Goal: Browse casually

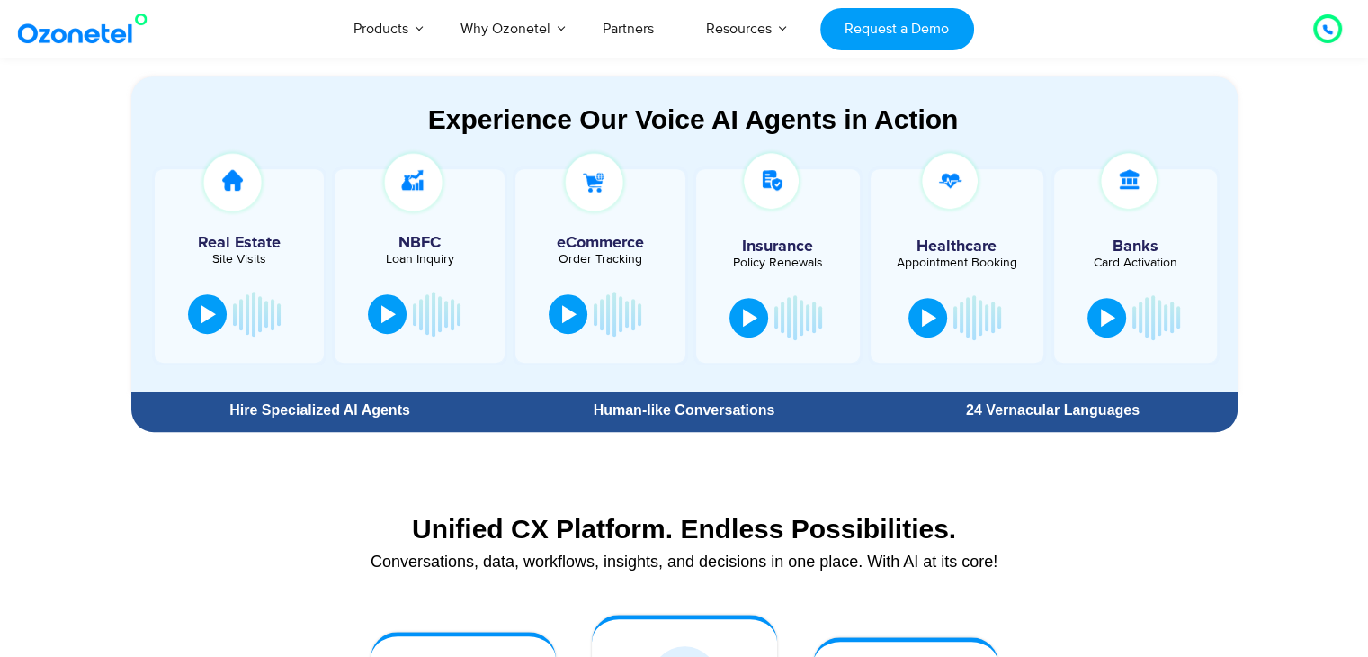
scroll to position [962, 0]
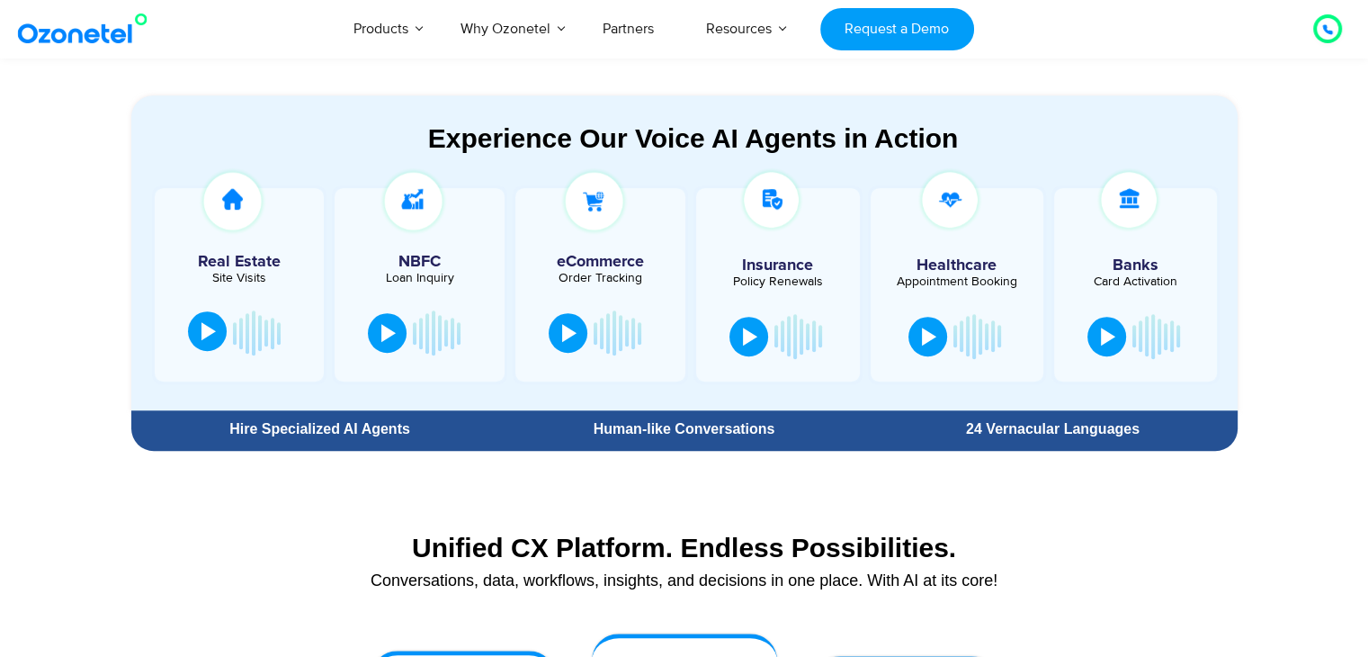
click at [202, 346] on button at bounding box center [207, 331] width 39 height 40
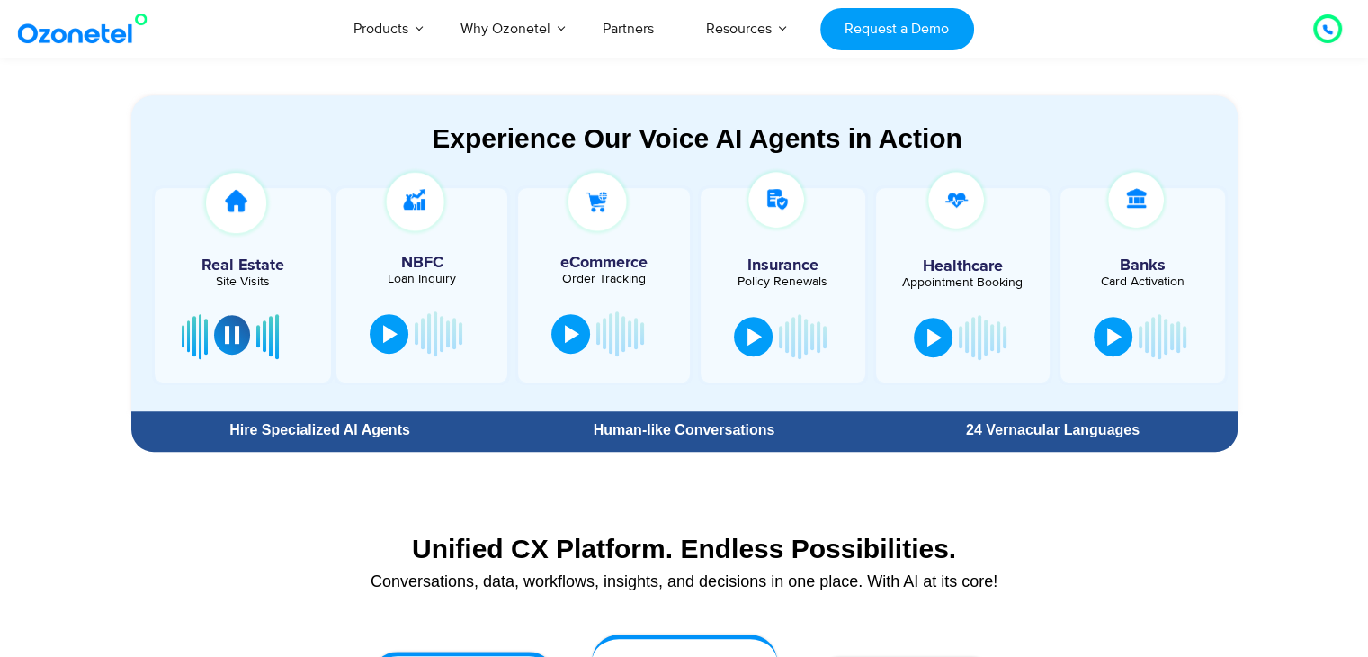
click at [202, 346] on div at bounding box center [243, 336] width 122 height 54
click at [301, 515] on section "Unified CX Platform. Endless Possibilities. Conversations, data, workflows, ins…" at bounding box center [684, 557] width 1106 height 120
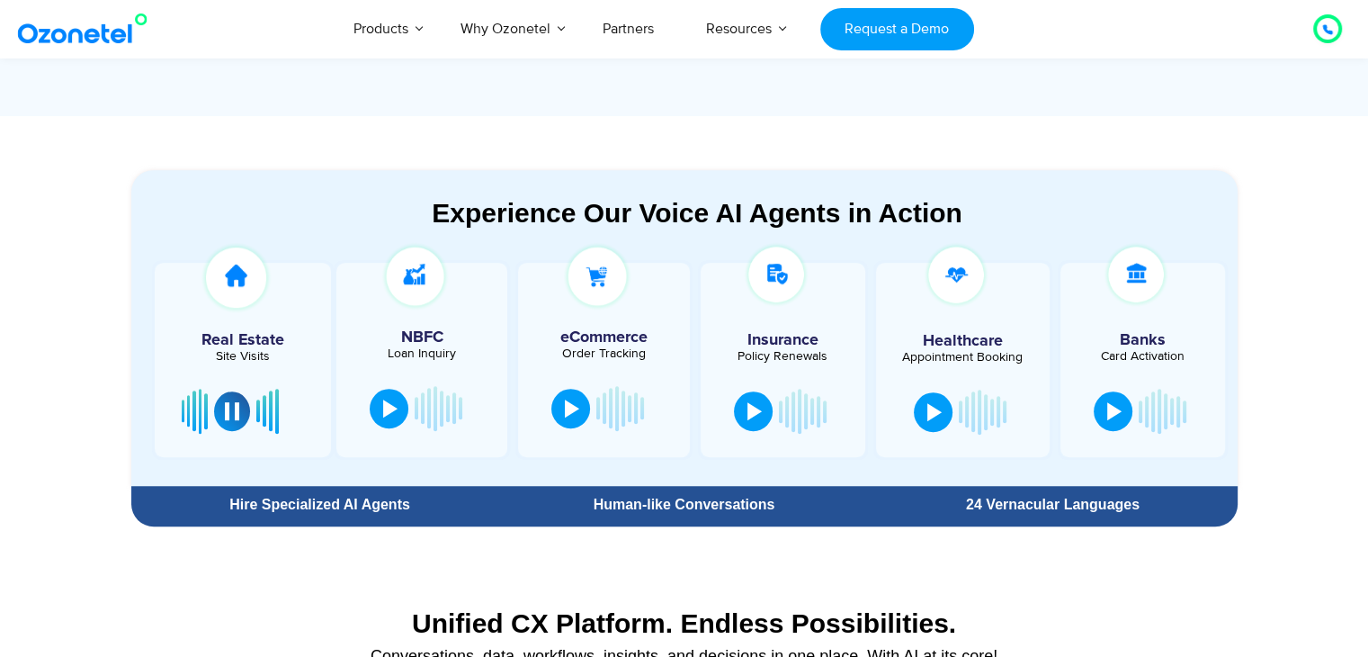
scroll to position [889, 0]
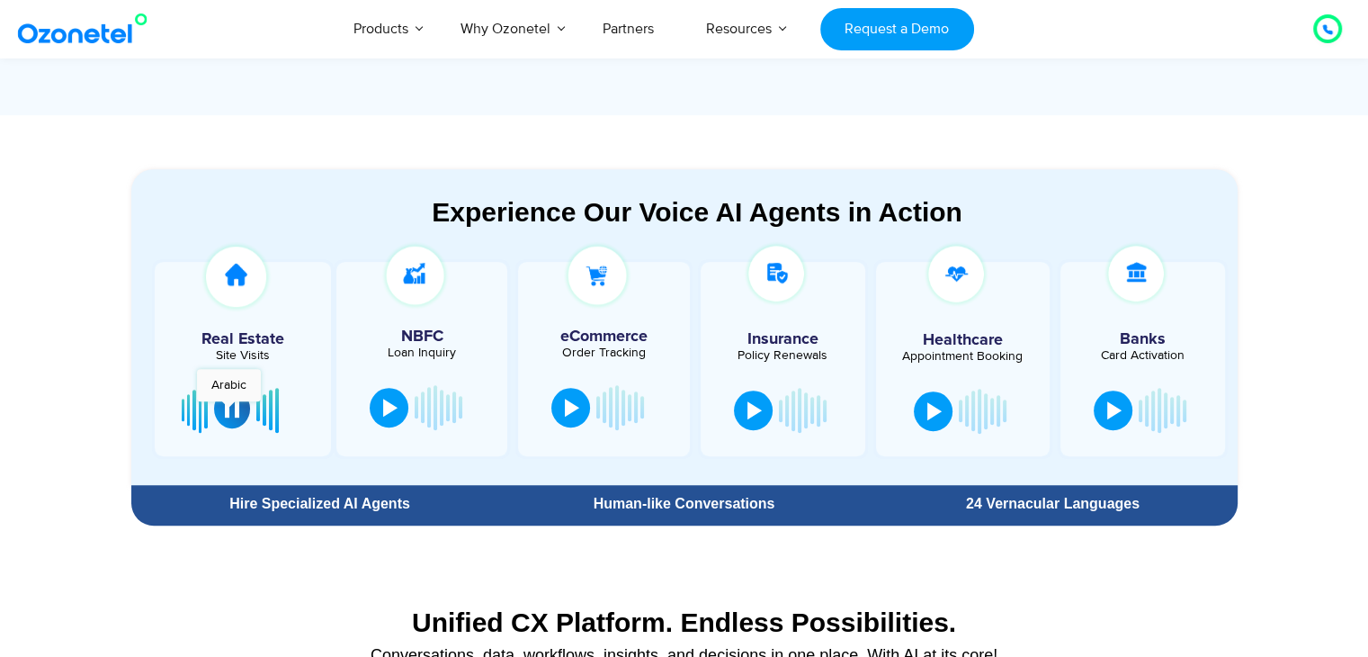
click at [229, 410] on div at bounding box center [232, 408] width 14 height 18
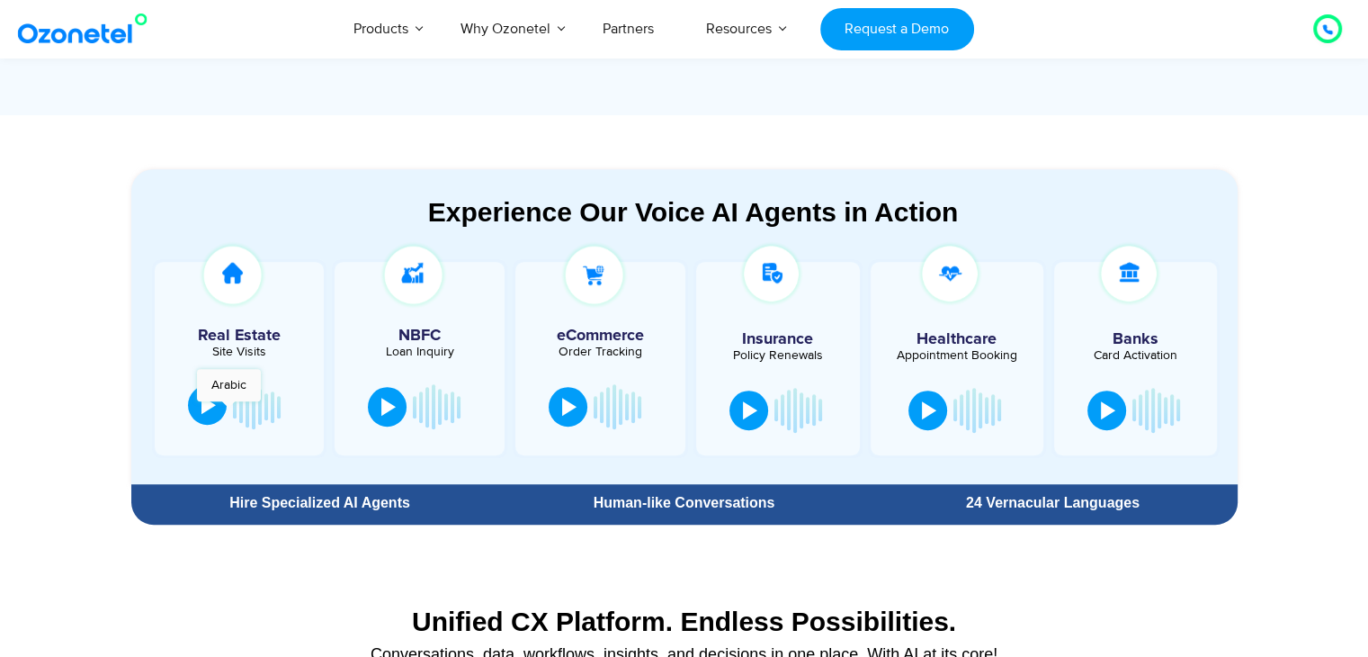
click at [216, 410] on div at bounding box center [208, 405] width 14 height 18
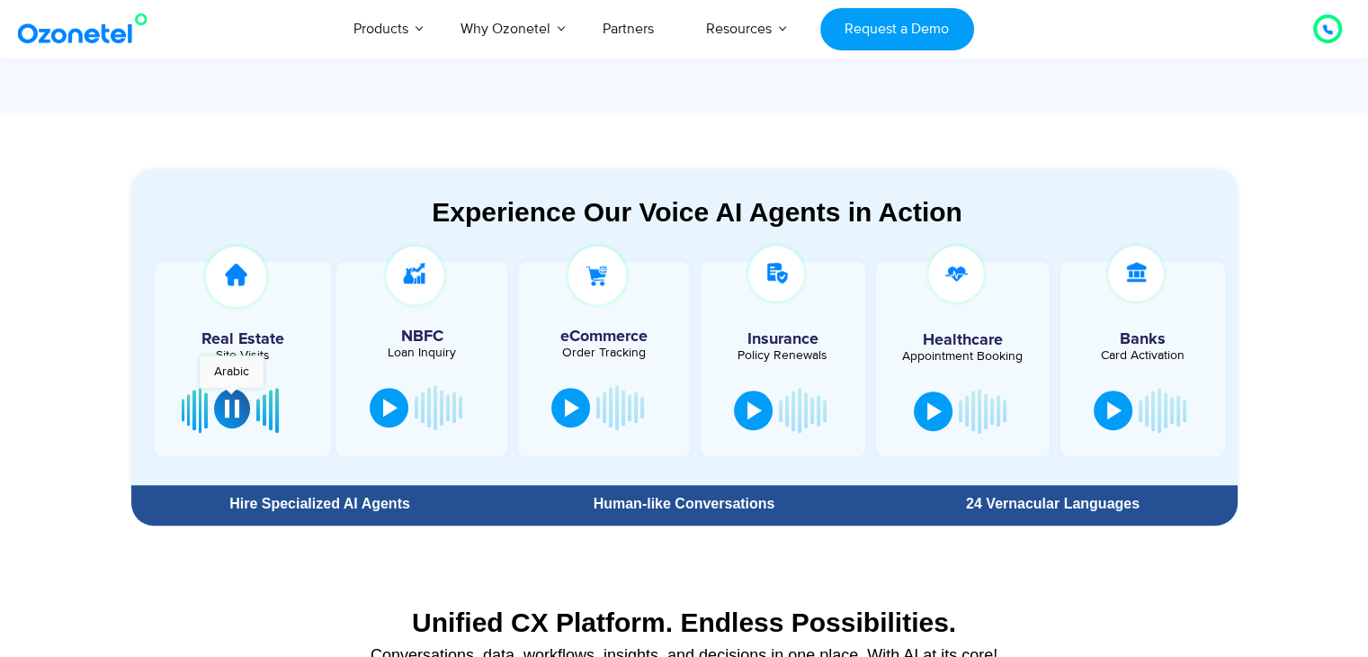
click at [231, 397] on button at bounding box center [232, 409] width 36 height 40
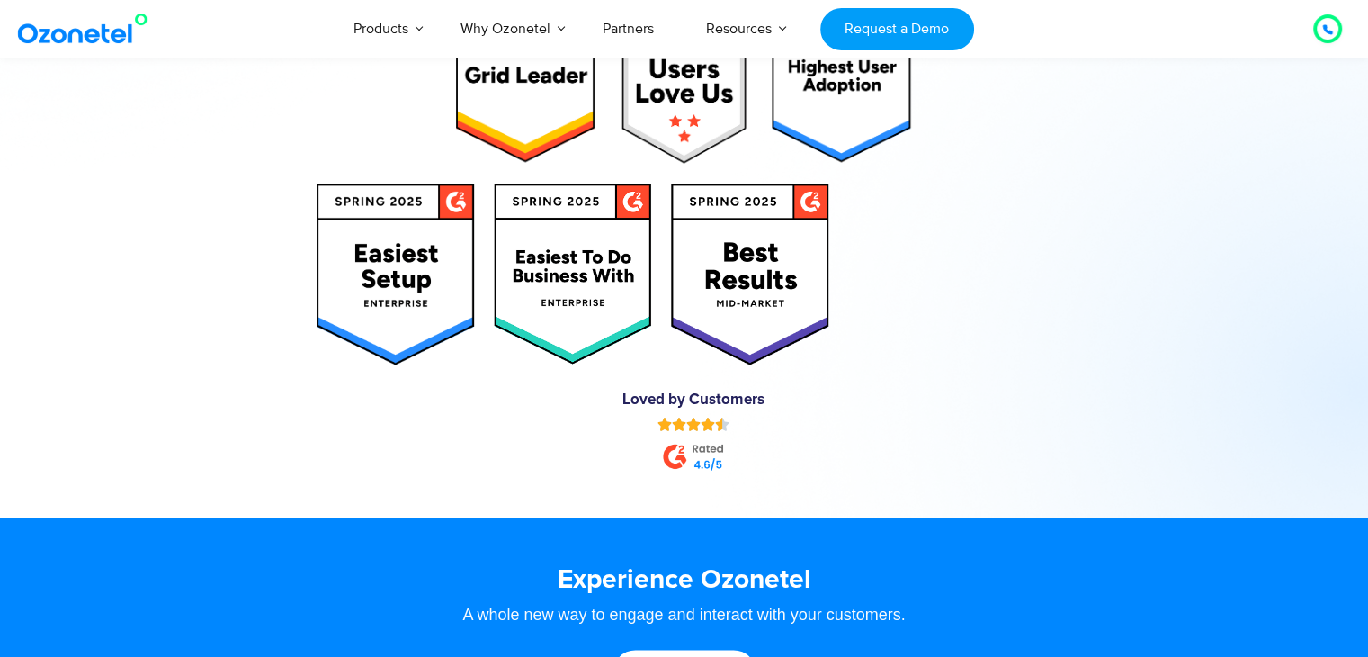
scroll to position [9916, 0]
